Goal: Transaction & Acquisition: Purchase product/service

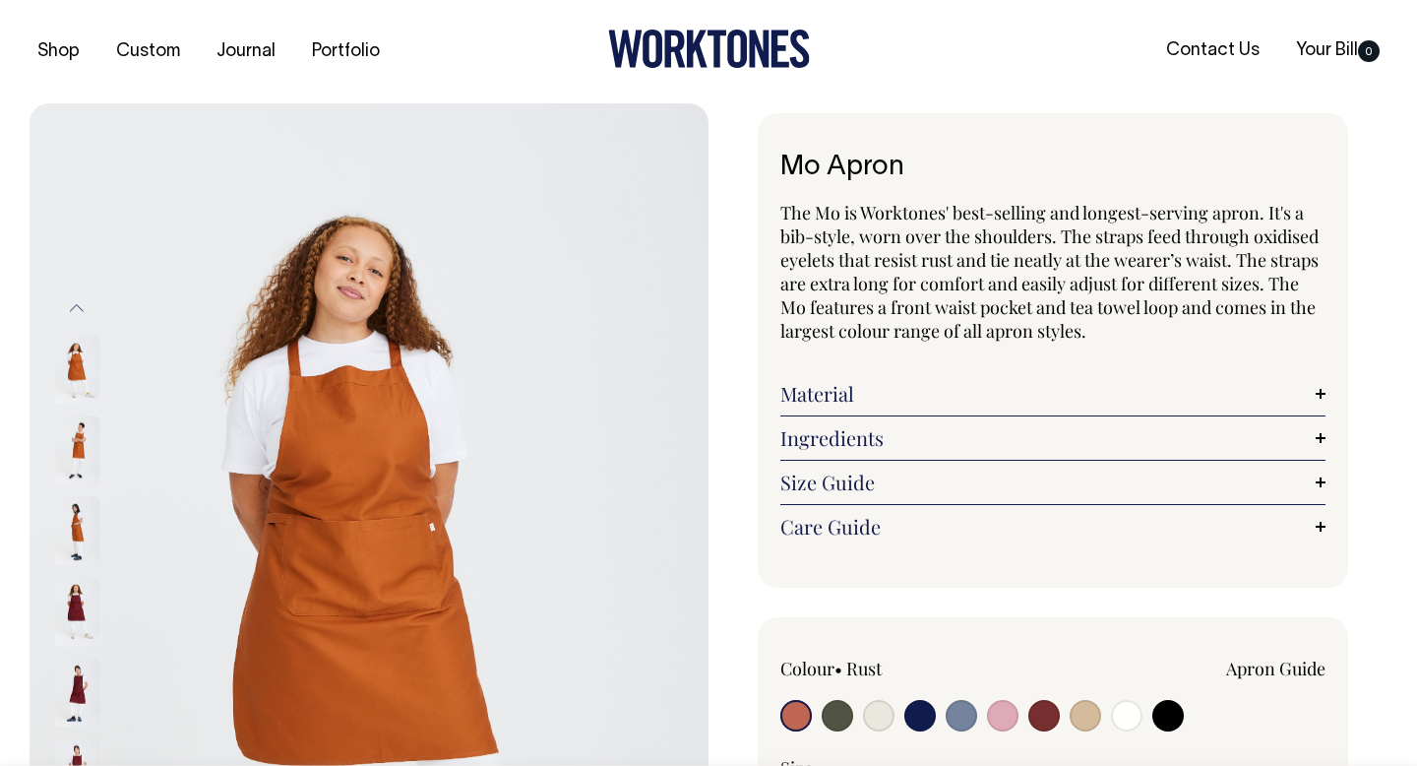
select select
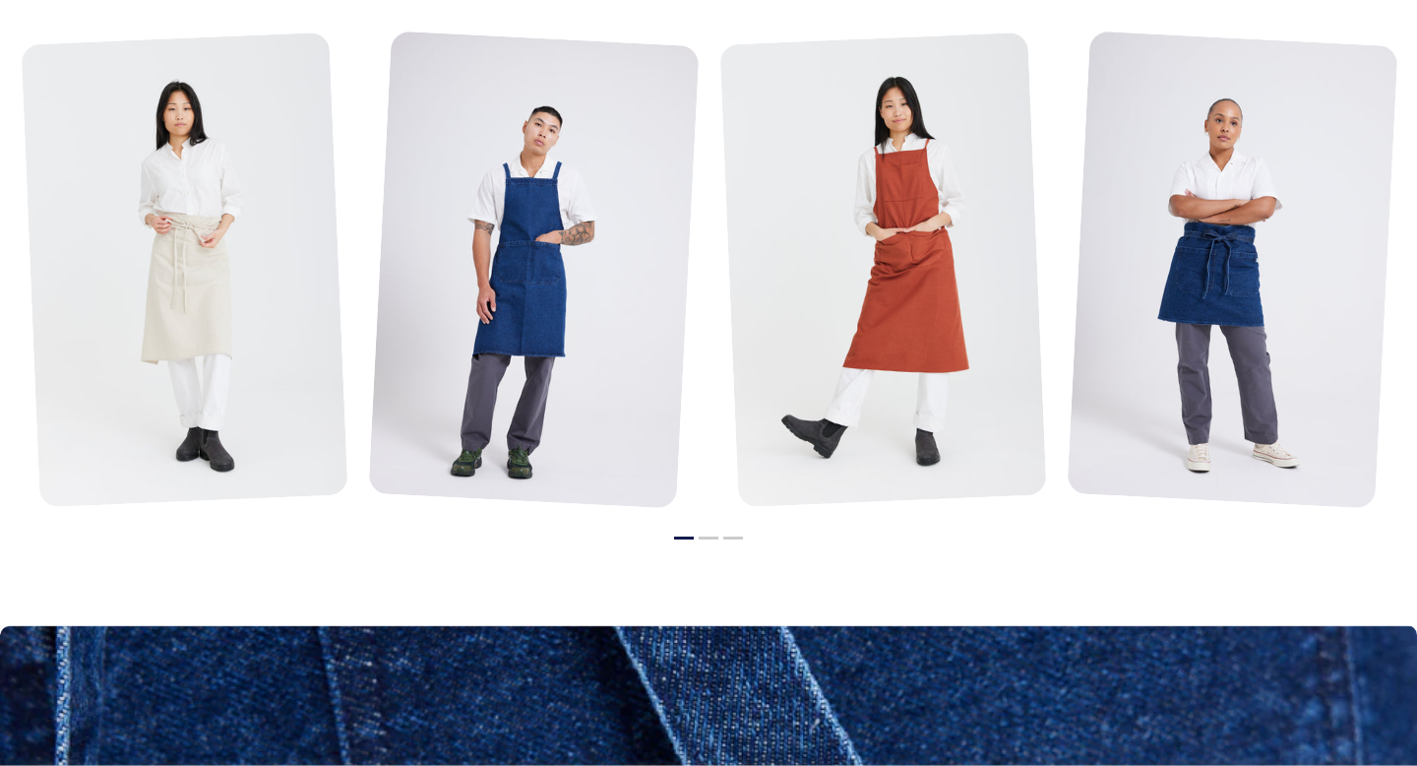
scroll to position [2468, 0]
click at [703, 536] on button "2" at bounding box center [709, 537] width 20 height 3
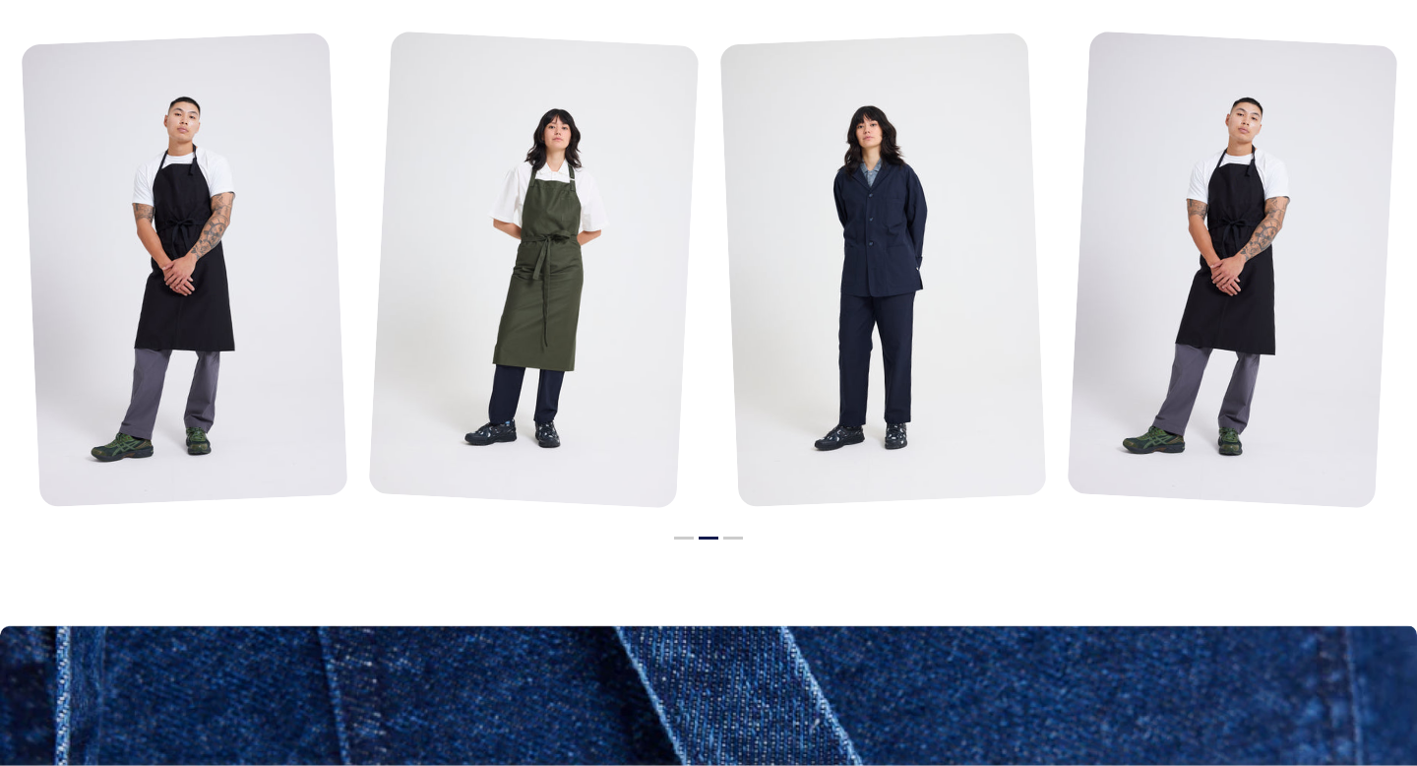
click at [738, 538] on li "3" at bounding box center [733, 533] width 20 height 24
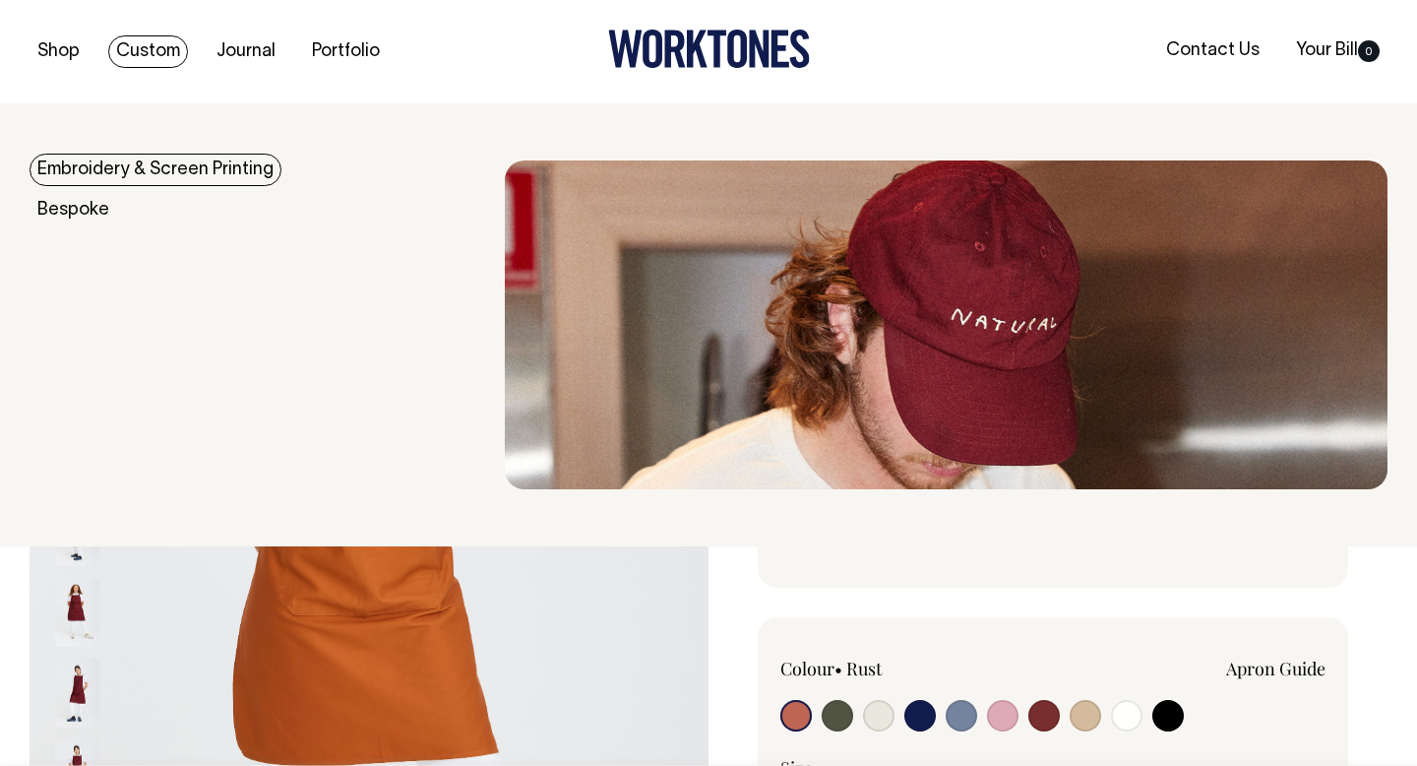
scroll to position [0, 0]
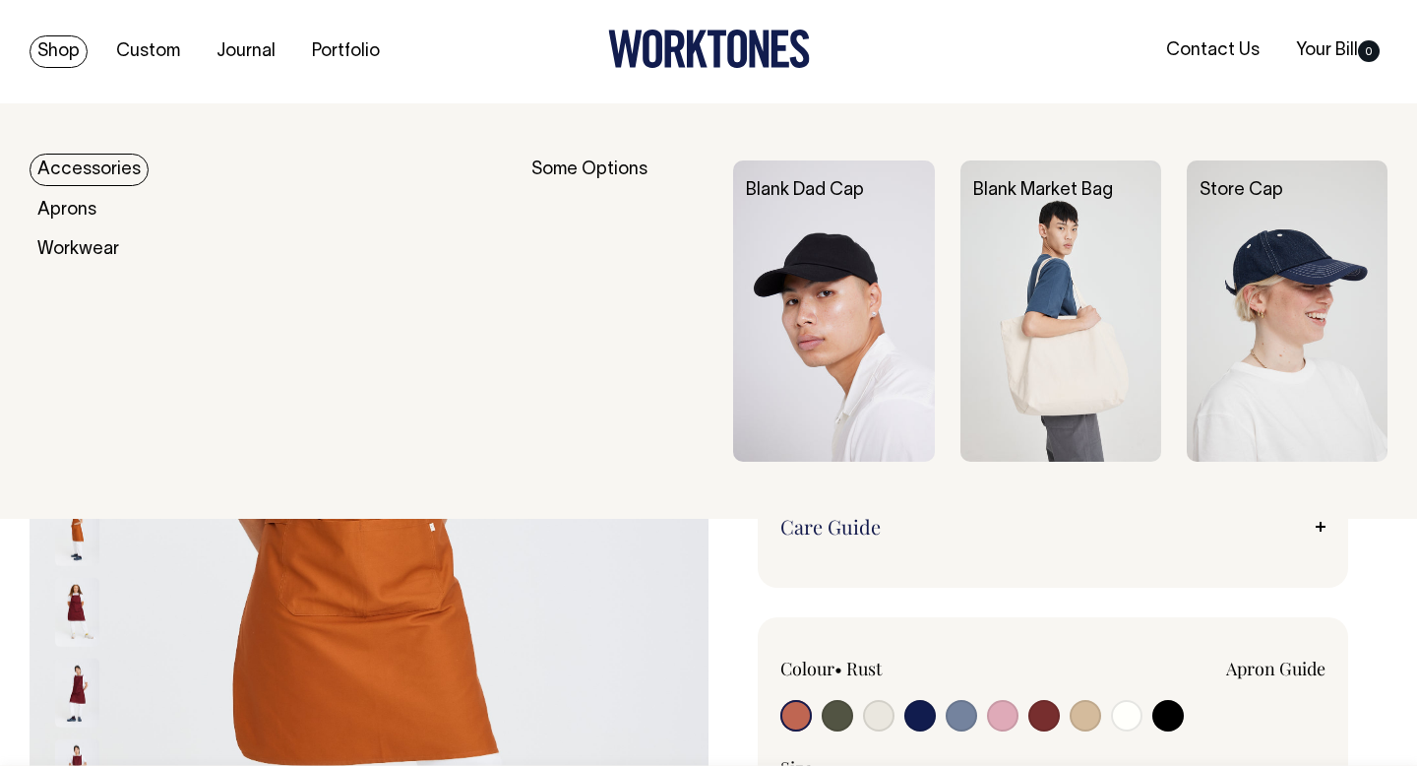
click at [855, 294] on img at bounding box center [833, 310] width 201 height 301
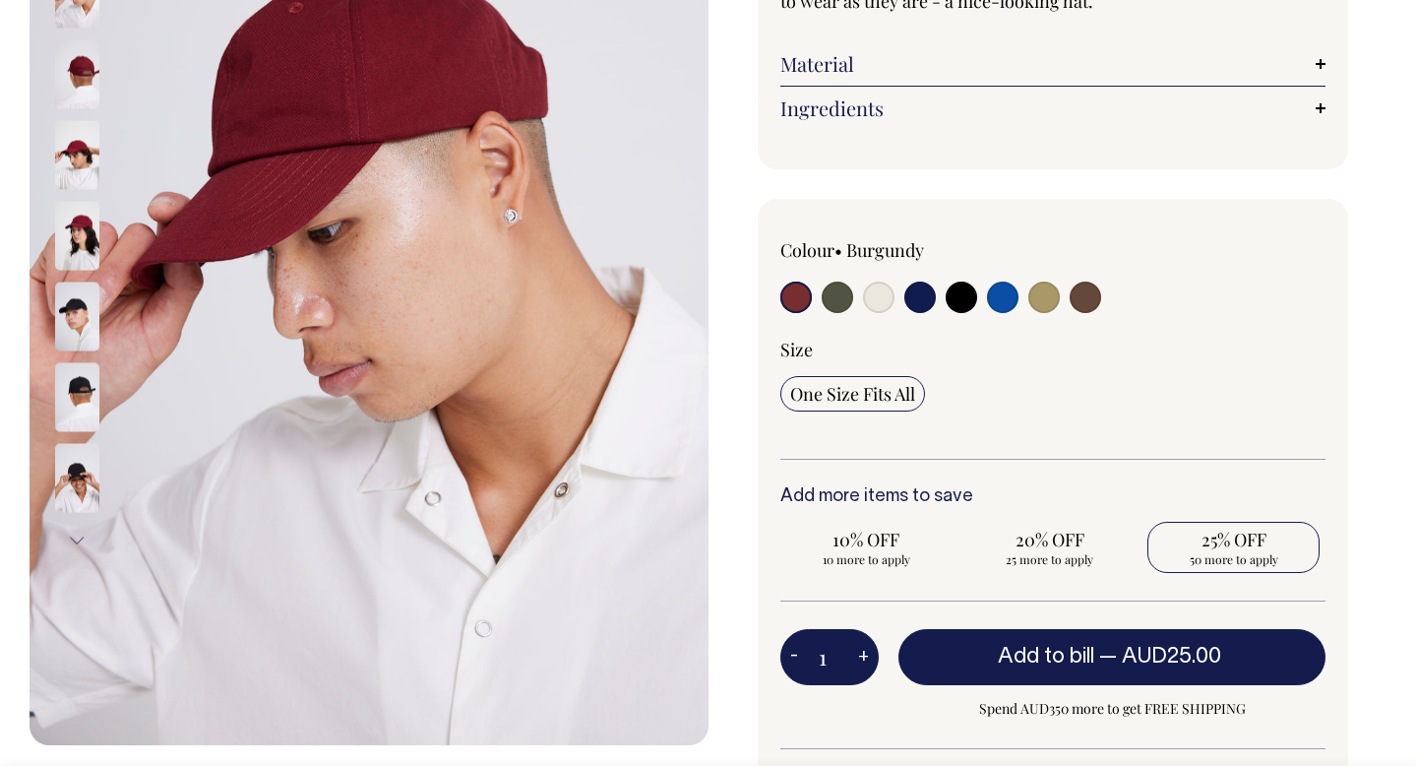
click at [1236, 552] on span "50 more to apply" at bounding box center [1234, 559] width 153 height 16
click at [1236, 552] on input "25% OFF 50 more to apply" at bounding box center [1234, 547] width 172 height 51
radio input "true"
type input "50"
radio input "true"
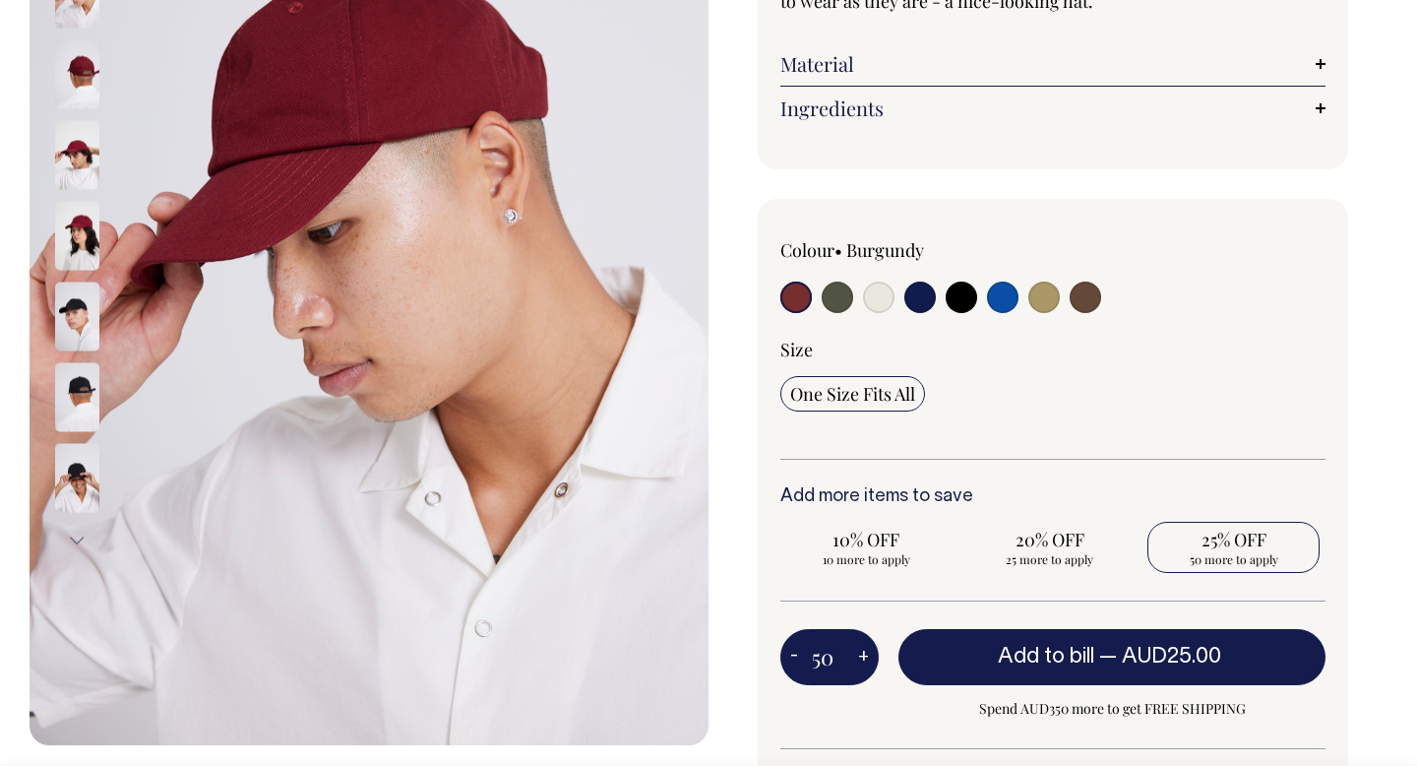
select select
type input "50"
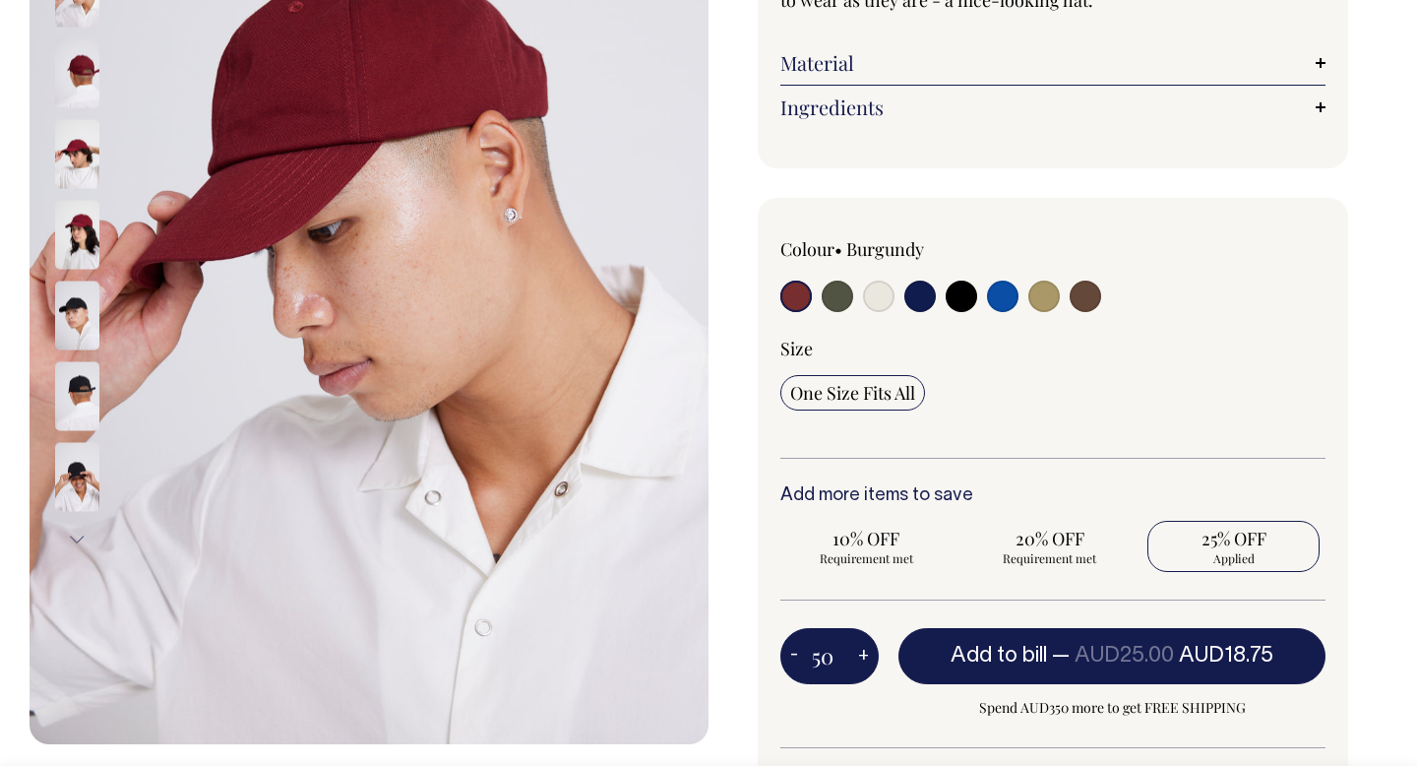
scroll to position [379, 0]
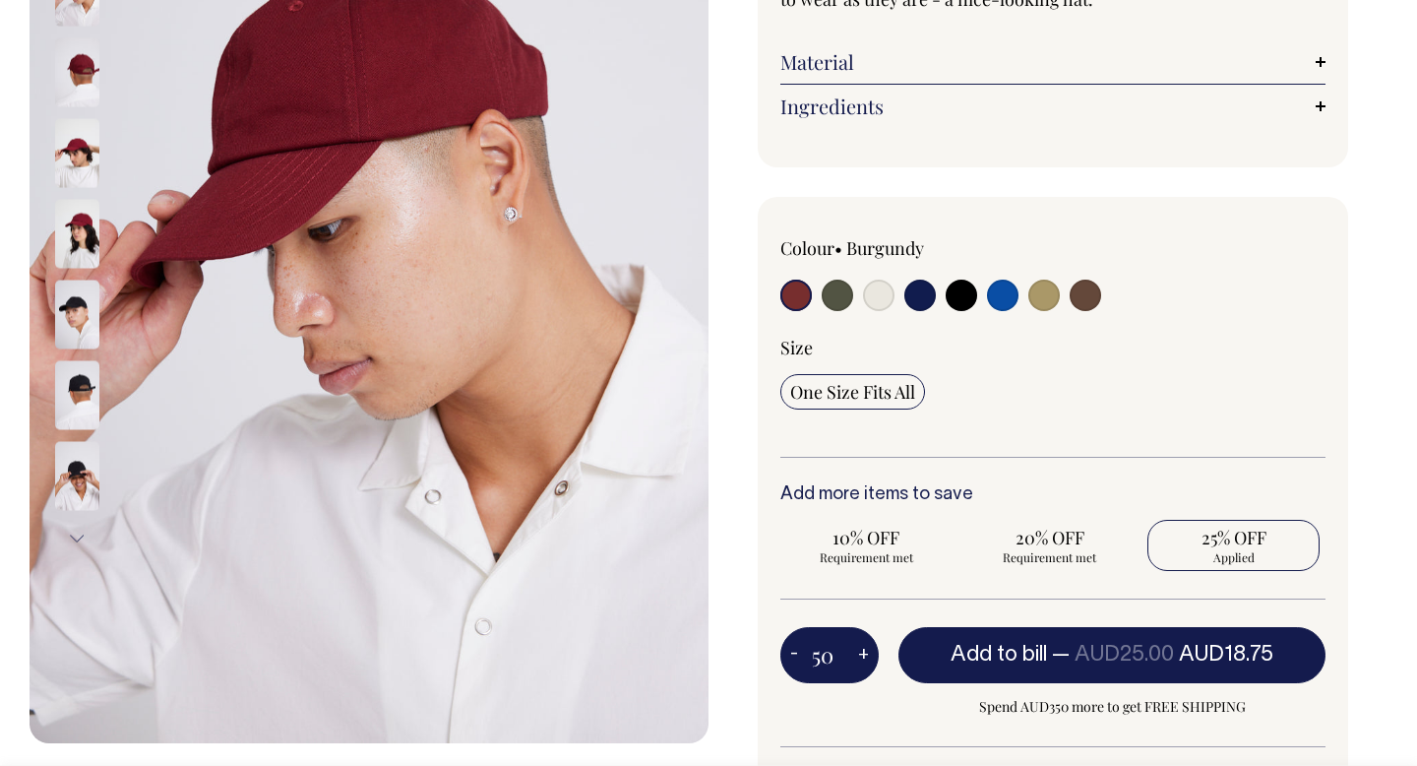
click at [989, 51] on link "Material" at bounding box center [1053, 62] width 545 height 24
